Goal: Task Accomplishment & Management: Complete application form

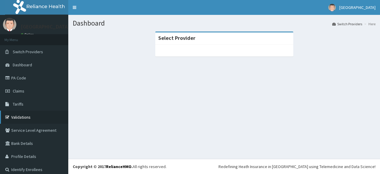
click at [20, 119] on link "Validations" at bounding box center [34, 116] width 68 height 13
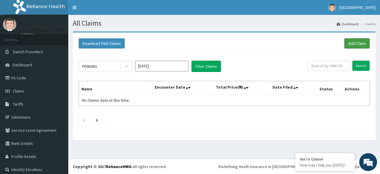
click at [351, 43] on link "Add Claim" at bounding box center [356, 43] width 25 height 10
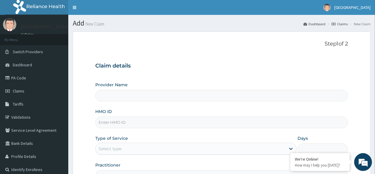
type input "[GEOGRAPHIC_DATA] -Mushin"
click at [121, 121] on input "HMO ID" at bounding box center [221, 122] width 253 height 12
type input "CHL/10326/B"
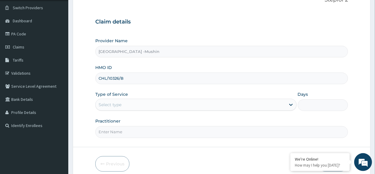
scroll to position [69, 0]
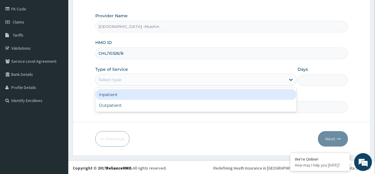
click at [133, 106] on div "Outpatient" at bounding box center [195, 105] width 201 height 11
type input "1"
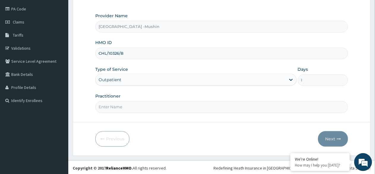
click at [151, 108] on input "Practitioner" at bounding box center [221, 107] width 253 height 12
type input "[PERSON_NAME][GEOGRAPHIC_DATA]"
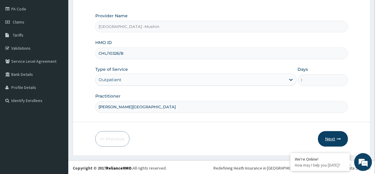
click at [334, 137] on button "Next" at bounding box center [333, 138] width 30 height 15
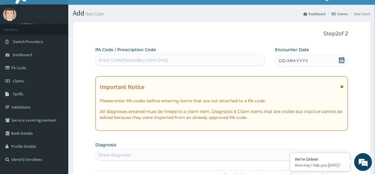
scroll to position [0, 0]
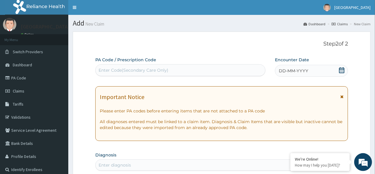
click at [340, 73] on span at bounding box center [342, 70] width 6 height 7
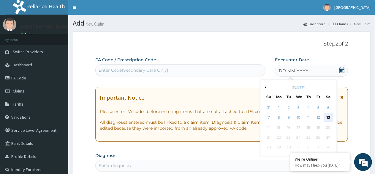
click at [328, 117] on div "13" at bounding box center [328, 117] width 9 height 9
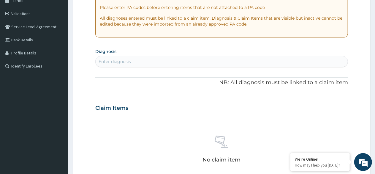
scroll to position [104, 0]
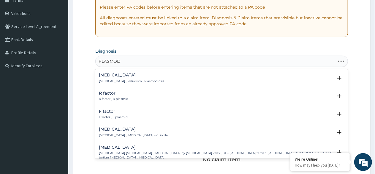
type input "PLASMODI"
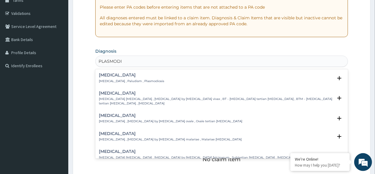
click at [137, 80] on p "[MEDICAL_DATA] , Paludism , Plasmodiosis" at bounding box center [131, 81] width 65 height 4
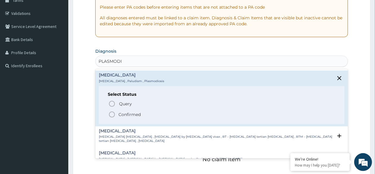
click at [114, 115] on circle "status option filled" at bounding box center [111, 114] width 5 height 5
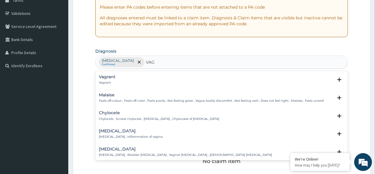
type input "VAGI"
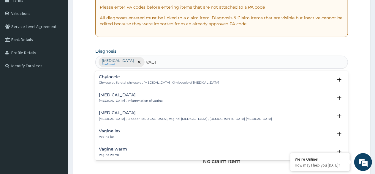
click at [115, 100] on p "[MEDICAL_DATA] , Inflammation of vagina" at bounding box center [131, 101] width 64 height 4
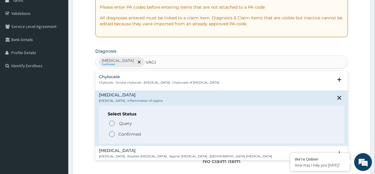
click at [113, 134] on icon "status option filled" at bounding box center [111, 133] width 7 height 7
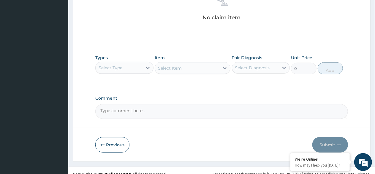
scroll to position [253, 0]
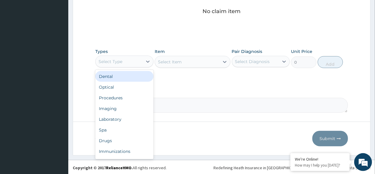
click at [120, 97] on div "Procedures" at bounding box center [124, 97] width 58 height 11
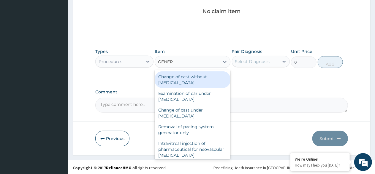
type input "GENERA"
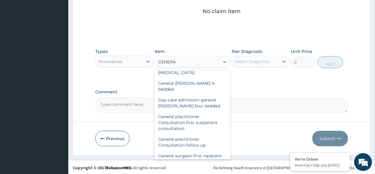
scroll to position [83, 0]
click at [181, 121] on div "General practitioner Consultation first outpatient consultation" at bounding box center [193, 121] width 76 height 23
type input "3000"
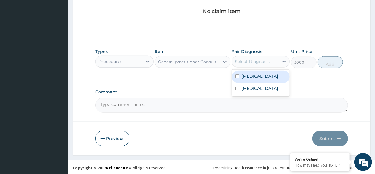
click at [251, 78] on div "[MEDICAL_DATA]" at bounding box center [261, 77] width 58 height 12
checkbox input "true"
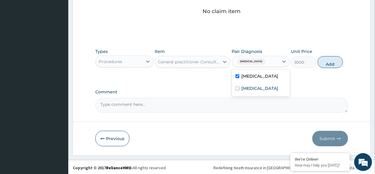
click at [252, 89] on label "[MEDICAL_DATA]" at bounding box center [260, 88] width 37 height 6
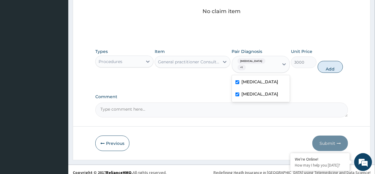
checkbox input "true"
click at [332, 63] on button "Add" at bounding box center [330, 67] width 25 height 12
type input "0"
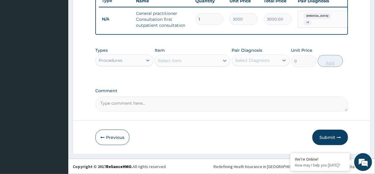
scroll to position [233, 0]
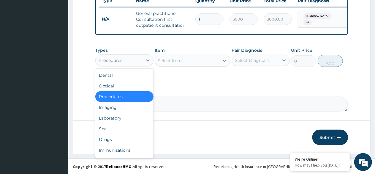
click at [118, 119] on div "Laboratory" at bounding box center [124, 118] width 58 height 11
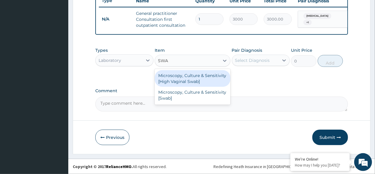
type input "SWAB"
click at [188, 77] on div "Microscopy, Culture & Sensitivity [High Vaginal Swab]" at bounding box center [193, 78] width 76 height 17
type input "3500"
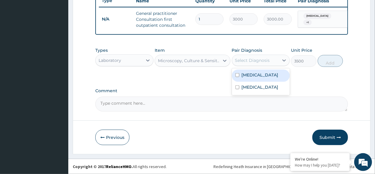
click at [248, 77] on label "[MEDICAL_DATA]" at bounding box center [260, 75] width 37 height 6
checkbox input "true"
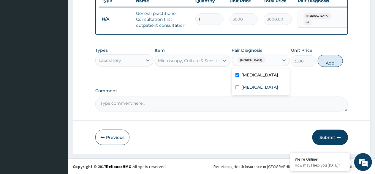
click at [254, 88] on label "[MEDICAL_DATA]" at bounding box center [260, 87] width 37 height 6
checkbox input "true"
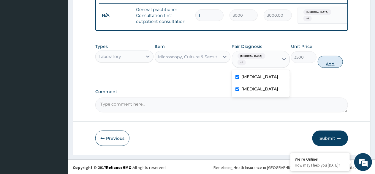
click at [331, 62] on button "Add" at bounding box center [330, 62] width 25 height 12
type input "0"
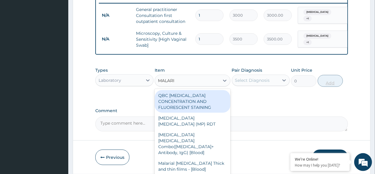
type input "[MEDICAL_DATA]"
click at [210, 123] on div "[MEDICAL_DATA] [MEDICAL_DATA] (MP) RDT" at bounding box center [193, 121] width 76 height 17
type input "1500"
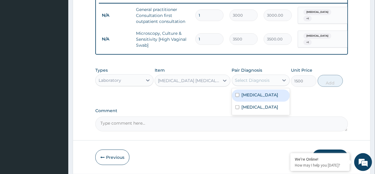
click at [250, 98] on label "[MEDICAL_DATA]" at bounding box center [260, 95] width 37 height 6
checkbox input "true"
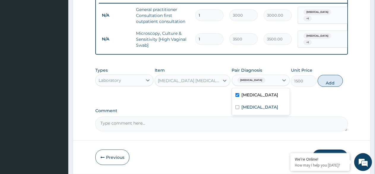
click at [254, 110] on label "[MEDICAL_DATA]" at bounding box center [260, 107] width 37 height 6
checkbox input "true"
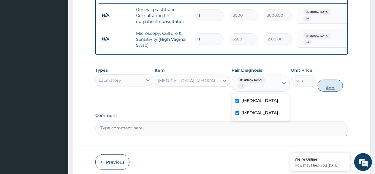
click at [330, 86] on button "Add" at bounding box center [330, 86] width 25 height 12
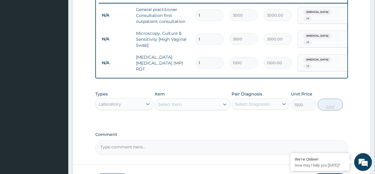
type input "0"
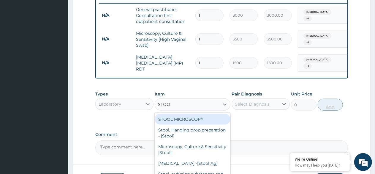
type input "STOOL"
click at [201, 120] on div "STOOL MICROSCOPY" at bounding box center [193, 119] width 76 height 11
type input "2000"
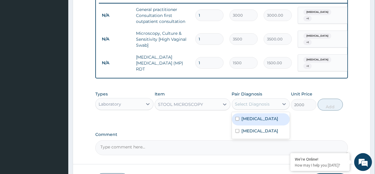
click at [254, 121] on label "[MEDICAL_DATA]" at bounding box center [260, 118] width 37 height 6
checkbox input "true"
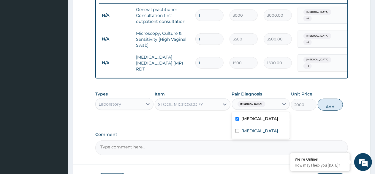
click at [260, 136] on div "[MEDICAL_DATA]" at bounding box center [261, 131] width 58 height 12
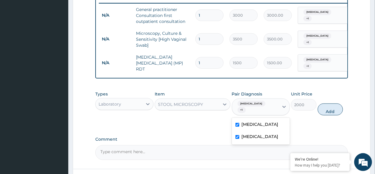
checkbox input "true"
click at [332, 106] on button "Add" at bounding box center [330, 109] width 25 height 12
type input "0"
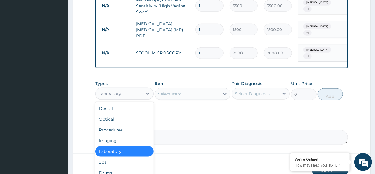
scroll to position [298, 0]
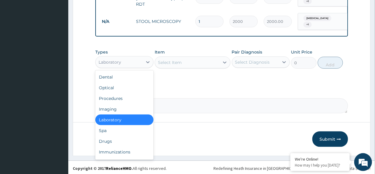
click at [114, 107] on div "Imaging" at bounding box center [124, 109] width 58 height 11
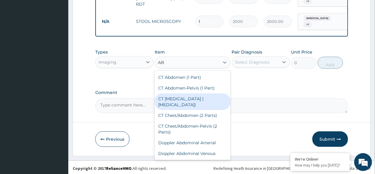
type input "A"
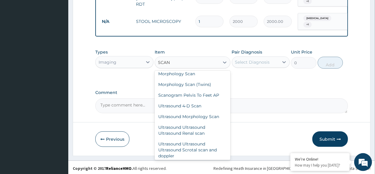
scroll to position [42, 0]
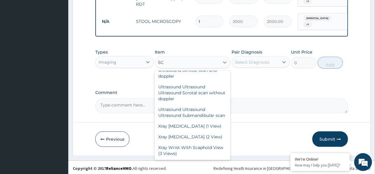
type input "S"
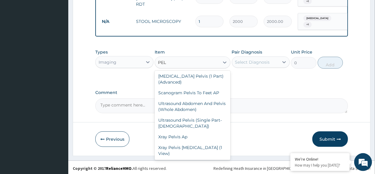
scroll to position [4, 0]
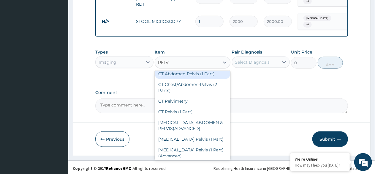
type input "PELVI"
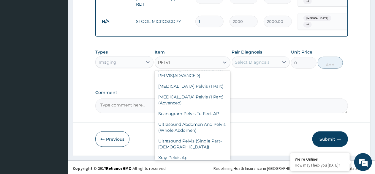
scroll to position [65, 0]
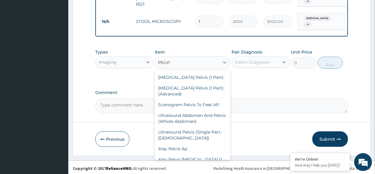
click at [198, 110] on div "Ultrasound Abdomen And Pelvis (Whole Abdomen)" at bounding box center [193, 118] width 76 height 17
type input "5760"
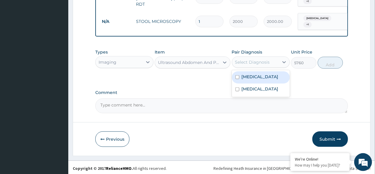
click at [248, 76] on label "[MEDICAL_DATA]" at bounding box center [260, 77] width 37 height 6
checkbox input "true"
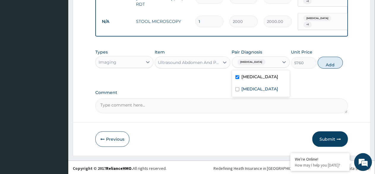
click at [255, 90] on label "[MEDICAL_DATA]" at bounding box center [260, 89] width 37 height 6
checkbox input "true"
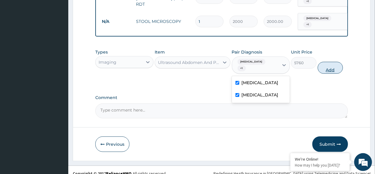
click at [331, 63] on button "Add" at bounding box center [330, 68] width 25 height 12
type input "0"
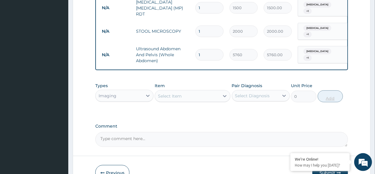
scroll to position [322, 0]
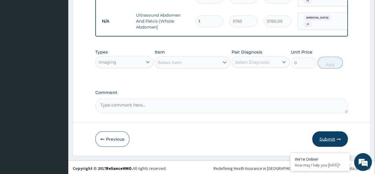
click at [329, 138] on button "Submit" at bounding box center [330, 138] width 36 height 15
